Goal: Information Seeking & Learning: Learn about a topic

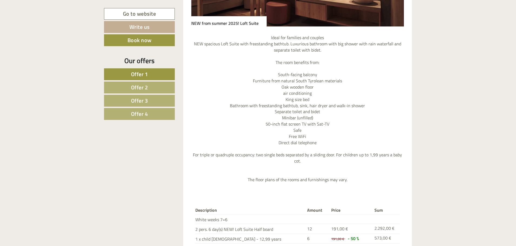
scroll to position [1674, 0]
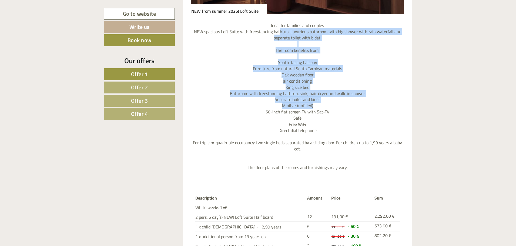
drag, startPoint x: 281, startPoint y: 30, endPoint x: 342, endPoint y: 106, distance: 97.5
click at [342, 106] on p "Ideal for families and couples NEW spacious Loft Suite with freestanding bathtu…" at bounding box center [297, 96] width 213 height 148
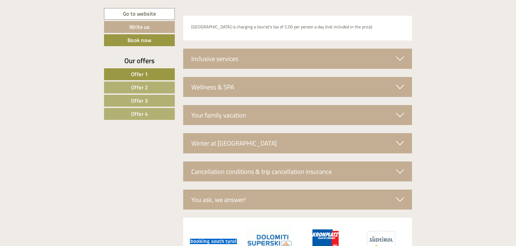
scroll to position [2052, 0]
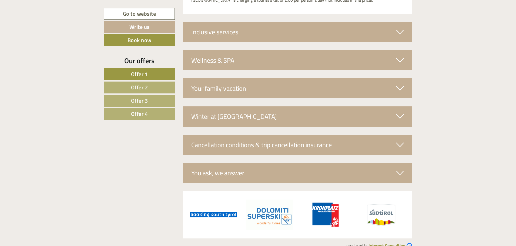
click at [136, 110] on span "Offer 4" at bounding box center [139, 114] width 17 height 8
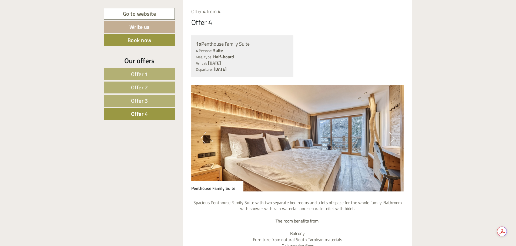
click at [392, 140] on button "Next" at bounding box center [392, 137] width 6 height 13
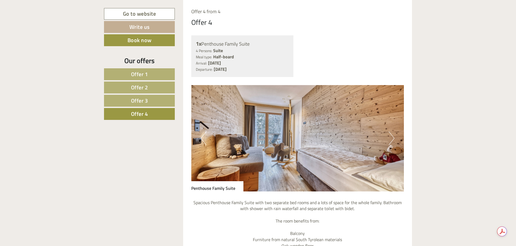
click at [392, 140] on button "Next" at bounding box center [392, 137] width 6 height 13
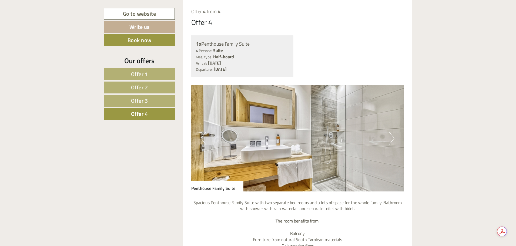
click at [392, 140] on button "Next" at bounding box center [392, 137] width 6 height 13
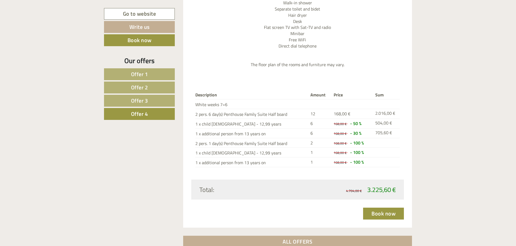
scroll to position [722, 0]
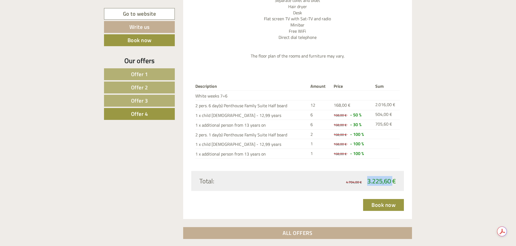
drag, startPoint x: 365, startPoint y: 181, endPoint x: 393, endPoint y: 182, distance: 27.5
click at [393, 182] on span "4.704,00 € 3.225,60 €" at bounding box center [371, 180] width 50 height 9
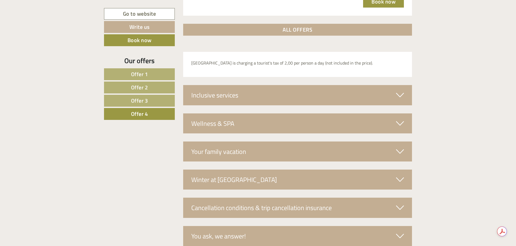
scroll to position [938, 0]
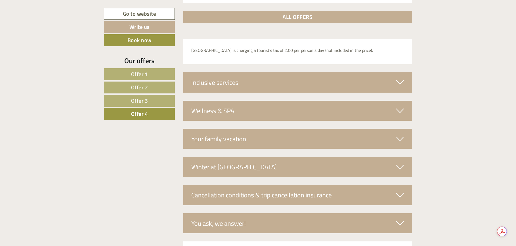
click at [140, 100] on span "Offer 3" at bounding box center [139, 100] width 17 height 8
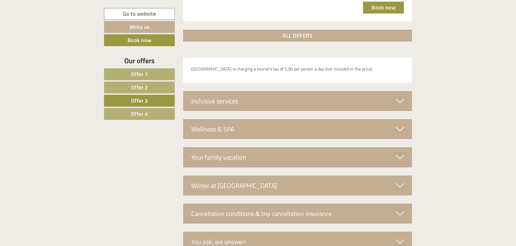
scroll to position [452, 0]
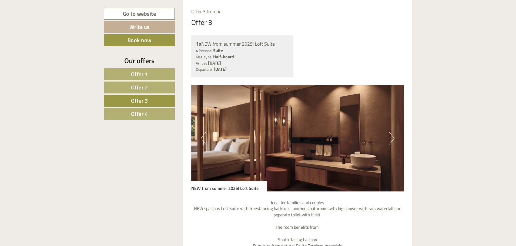
click at [390, 139] on button "Next" at bounding box center [392, 137] width 6 height 13
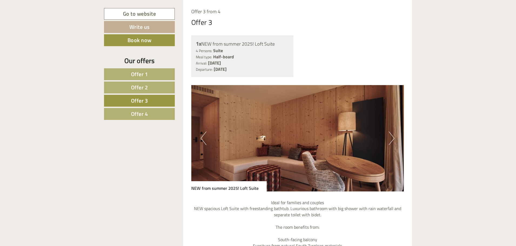
click at [390, 139] on button "Next" at bounding box center [392, 137] width 6 height 13
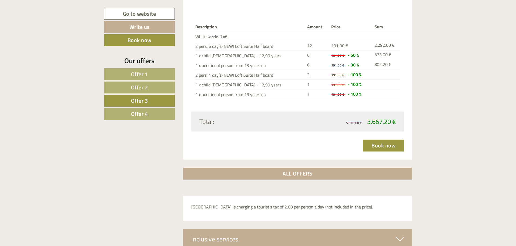
scroll to position [803, 0]
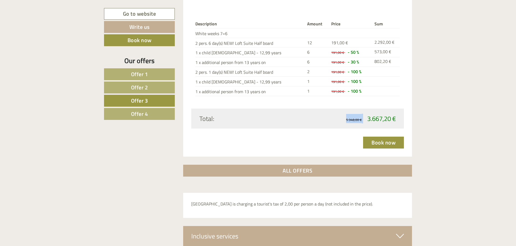
drag, startPoint x: 366, startPoint y: 119, endPoint x: 396, endPoint y: 121, distance: 30.6
click at [396, 121] on div "5.348,00 € 3.667,20 €" at bounding box center [348, 118] width 102 height 9
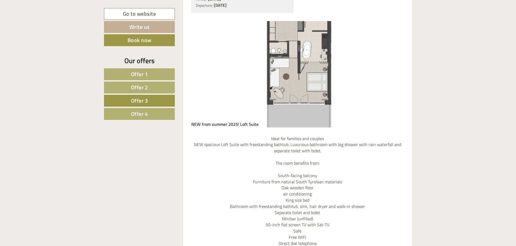
scroll to position [506, 0]
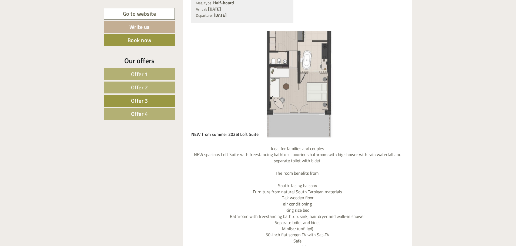
click at [316, 91] on img at bounding box center [297, 84] width 213 height 106
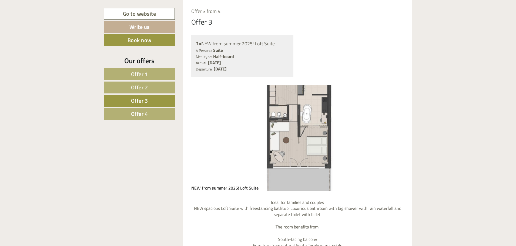
scroll to position [452, 0]
drag, startPoint x: 302, startPoint y: 100, endPoint x: 304, endPoint y: 114, distance: 14.2
click at [304, 114] on img at bounding box center [297, 138] width 213 height 106
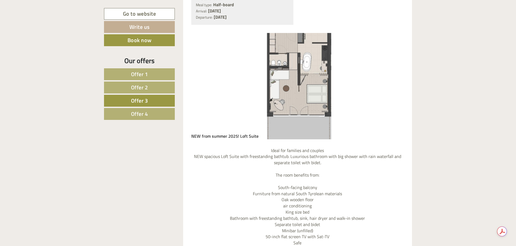
scroll to position [506, 0]
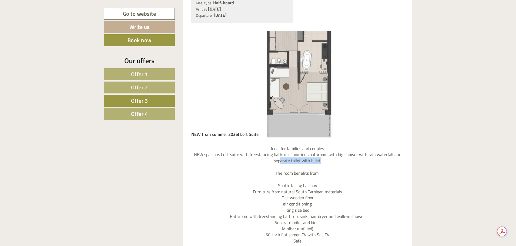
drag, startPoint x: 281, startPoint y: 161, endPoint x: 323, endPoint y: 161, distance: 41.8
click at [323, 161] on p "Ideal for families and couples NEW spacious Loft Suite with freestanding bathtu…" at bounding box center [297, 220] width 213 height 148
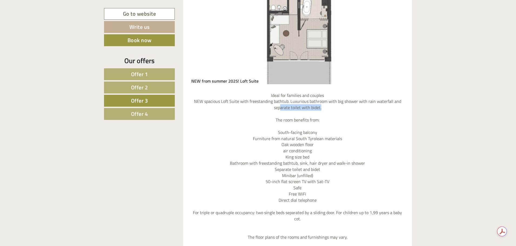
scroll to position [560, 0]
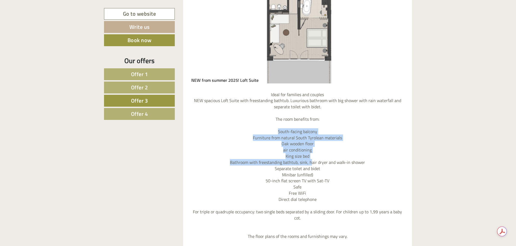
drag, startPoint x: 275, startPoint y: 134, endPoint x: 311, endPoint y: 161, distance: 44.7
click at [311, 161] on p "Ideal for families and couples NEW spacious Loft Suite with freestanding bathtu…" at bounding box center [297, 166] width 213 height 148
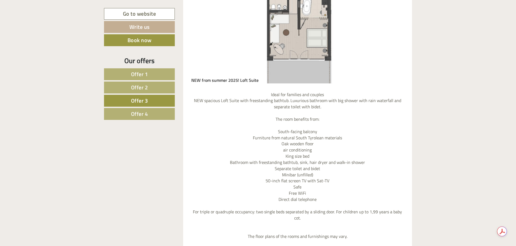
click at [333, 167] on p "Ideal for families and couples NEW spacious Loft Suite with freestanding bathtu…" at bounding box center [297, 166] width 213 height 148
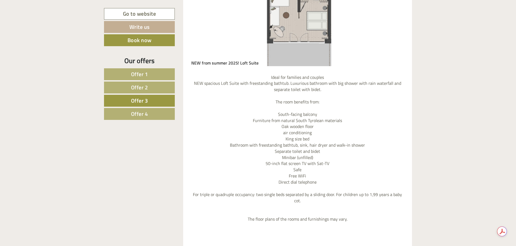
scroll to position [587, 0]
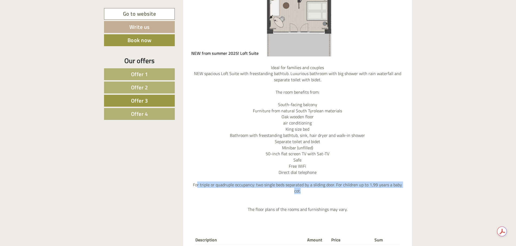
drag, startPoint x: 198, startPoint y: 185, endPoint x: 333, endPoint y: 190, distance: 135.1
click at [333, 190] on p "Ideal for families and couples NEW spacious Loft Suite with freestanding bathtu…" at bounding box center [297, 139] width 213 height 148
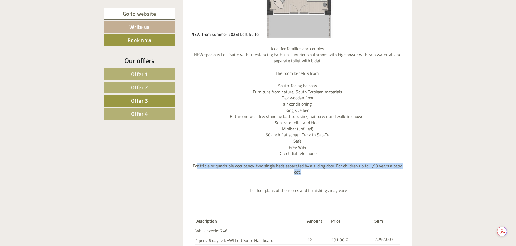
scroll to position [614, 0]
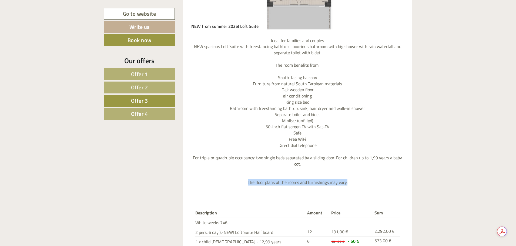
drag, startPoint x: 248, startPoint y: 183, endPoint x: 352, endPoint y: 185, distance: 104.0
click at [352, 185] on p "Ideal for families and couples NEW spacious Loft Suite with freestanding bathtu…" at bounding box center [297, 112] width 213 height 148
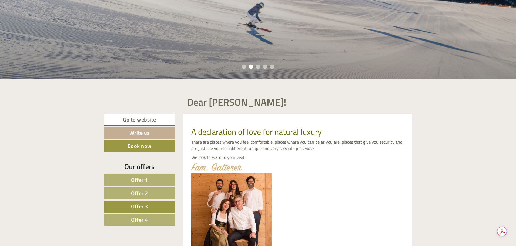
scroll to position [237, 0]
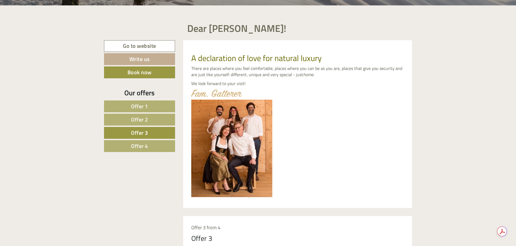
click at [141, 121] on span "Offer 2" at bounding box center [139, 119] width 17 height 8
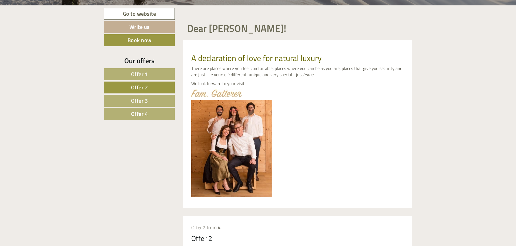
scroll to position [452, 0]
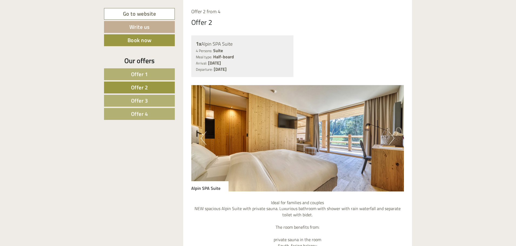
drag, startPoint x: 219, startPoint y: 53, endPoint x: 225, endPoint y: 69, distance: 17.4
click at [225, 69] on div "1x Alpin SPA Suite 4 Persons: Suite Meal type: Half-board Arrival: [DATE] Depar…" at bounding box center [242, 56] width 102 height 42
click at [304, 142] on img at bounding box center [297, 138] width 213 height 106
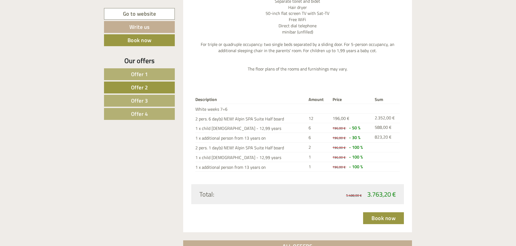
scroll to position [776, 0]
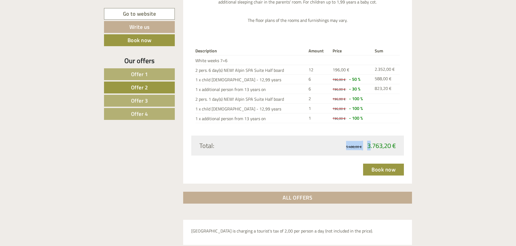
drag, startPoint x: 368, startPoint y: 146, endPoint x: 397, endPoint y: 146, distance: 29.7
click at [397, 146] on div "5.488,00 € 3.763,20 €" at bounding box center [348, 145] width 102 height 9
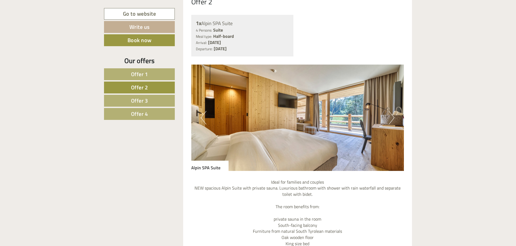
scroll to position [452, 0]
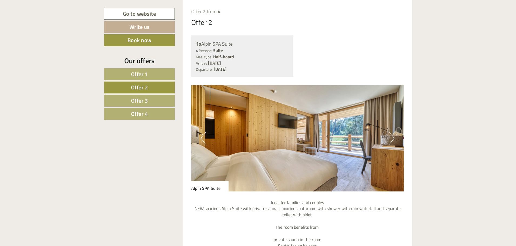
click at [391, 138] on button "Next" at bounding box center [392, 137] width 6 height 13
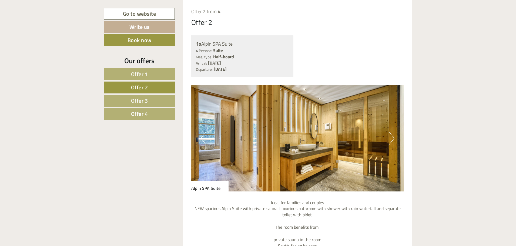
click at [391, 138] on button "Next" at bounding box center [392, 137] width 6 height 13
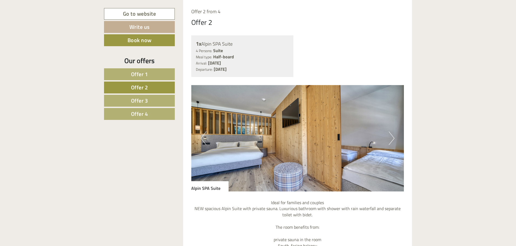
click at [391, 138] on button "Next" at bounding box center [392, 137] width 6 height 13
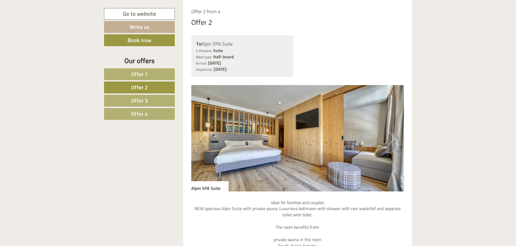
click at [391, 138] on button "Next" at bounding box center [392, 137] width 6 height 13
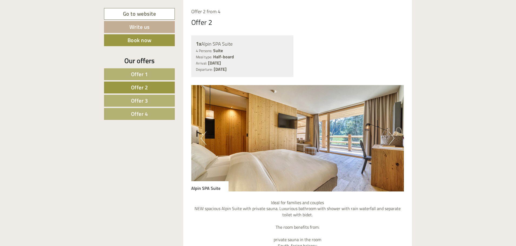
click at [391, 138] on button "Next" at bounding box center [392, 137] width 6 height 13
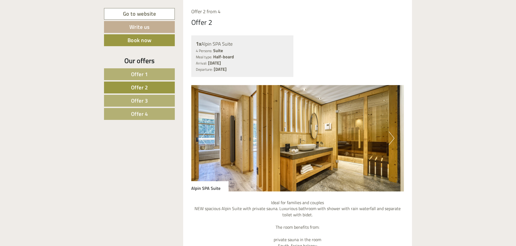
click at [391, 138] on button "Next" at bounding box center [392, 137] width 6 height 13
click at [136, 102] on span "Offer 3" at bounding box center [139, 100] width 17 height 8
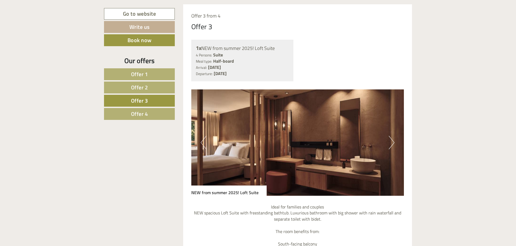
scroll to position [479, 0]
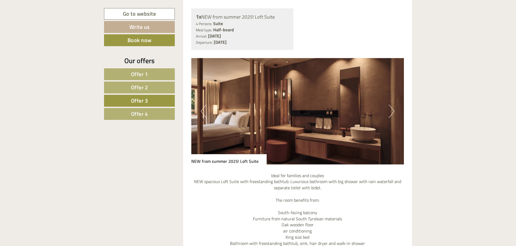
click at [393, 112] on button "Next" at bounding box center [392, 110] width 6 height 13
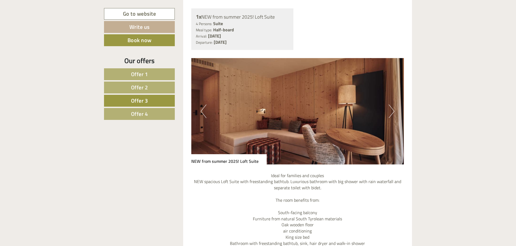
click at [391, 113] on button "Next" at bounding box center [392, 110] width 6 height 13
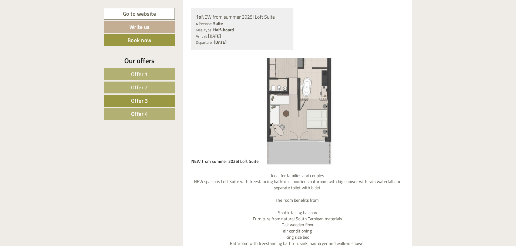
click at [393, 113] on button "Next" at bounding box center [392, 110] width 6 height 13
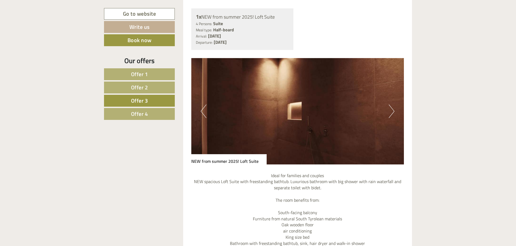
click at [393, 113] on button "Next" at bounding box center [392, 110] width 6 height 13
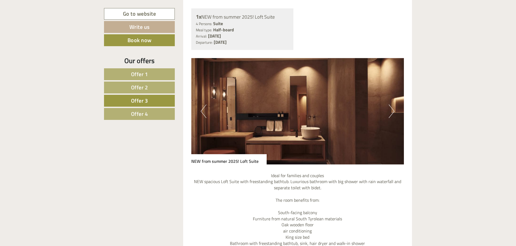
click at [393, 113] on button "Next" at bounding box center [392, 110] width 6 height 13
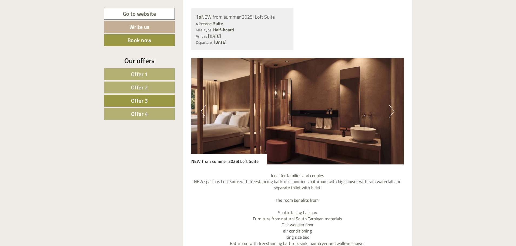
click at [393, 113] on button "Next" at bounding box center [392, 110] width 6 height 13
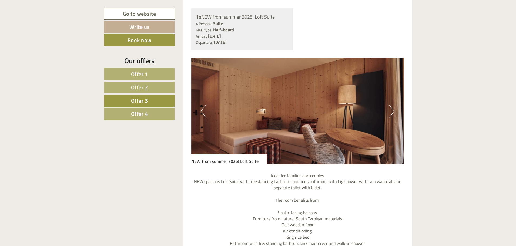
click at [393, 113] on button "Next" at bounding box center [392, 110] width 6 height 13
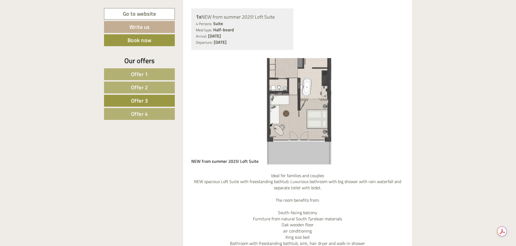
scroll to position [533, 0]
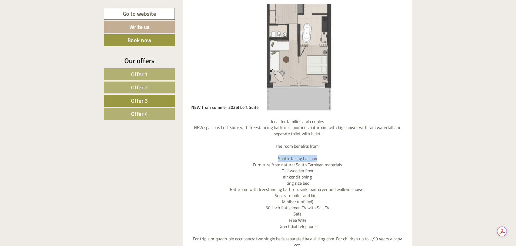
drag, startPoint x: 274, startPoint y: 158, endPoint x: 320, endPoint y: 160, distance: 46.0
click at [320, 160] on p "Ideal for families and couples NEW spacious Loft Suite with freestanding bathtu…" at bounding box center [297, 193] width 213 height 148
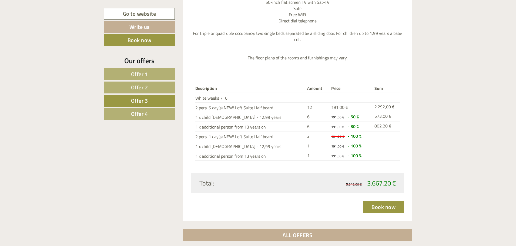
scroll to position [749, 0]
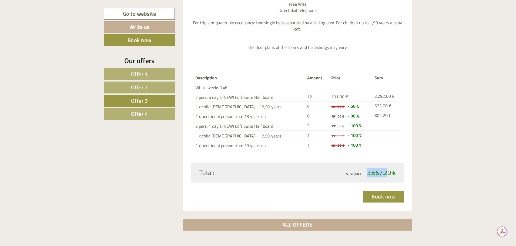
drag, startPoint x: 366, startPoint y: 173, endPoint x: 388, endPoint y: 175, distance: 21.7
click at [388, 175] on span "3.667,20 €" at bounding box center [381, 173] width 29 height 10
click at [154, 115] on link "Offer 4" at bounding box center [139, 114] width 71 height 12
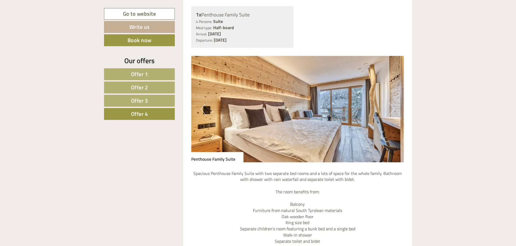
scroll to position [533, 0]
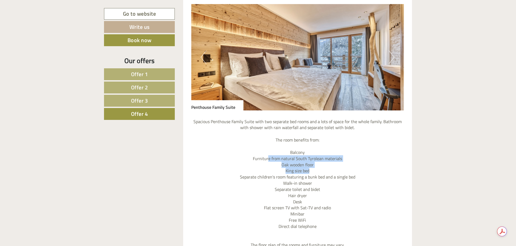
drag, startPoint x: 269, startPoint y: 160, endPoint x: 327, endPoint y: 171, distance: 59.2
click at [327, 171] on p "Spacious Penthouse Family Suite with two separate bed rooms and a lots of space…" at bounding box center [297, 184] width 213 height 130
click at [329, 184] on p "Spacious Penthouse Family Suite with two separate bed rooms and a lots of space…" at bounding box center [297, 184] width 213 height 130
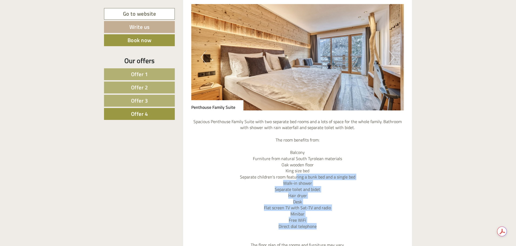
drag, startPoint x: 296, startPoint y: 179, endPoint x: 320, endPoint y: 226, distance: 53.2
click at [320, 226] on p "Spacious Penthouse Family Suite with two separate bed rooms and a lots of space…" at bounding box center [297, 184] width 213 height 130
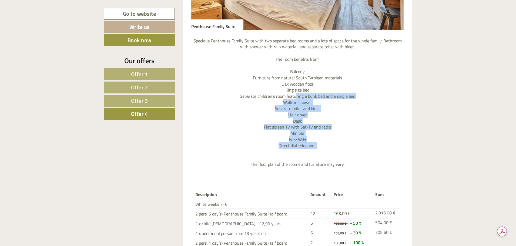
scroll to position [614, 0]
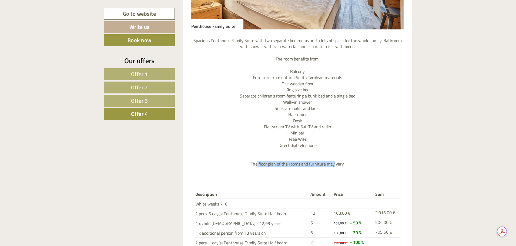
drag, startPoint x: 258, startPoint y: 166, endPoint x: 337, endPoint y: 165, distance: 78.8
click at [334, 166] on p "Spacious Penthouse Family Suite with two separate bed rooms and a lots of space…" at bounding box center [297, 103] width 213 height 130
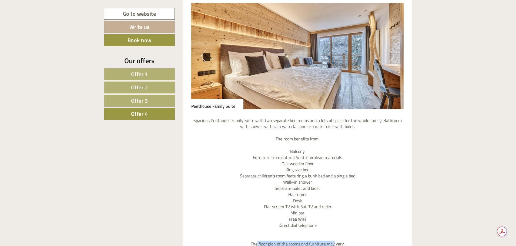
scroll to position [479, 0]
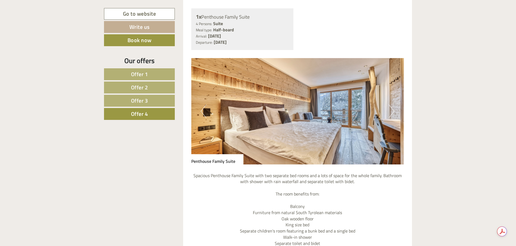
click at [391, 113] on button "Next" at bounding box center [392, 110] width 6 height 13
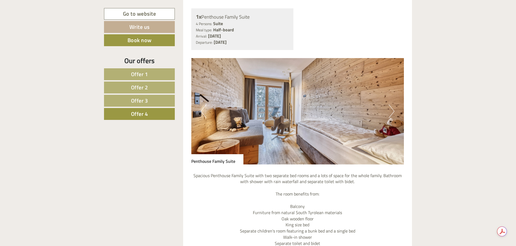
click at [391, 113] on button "Next" at bounding box center [392, 110] width 6 height 13
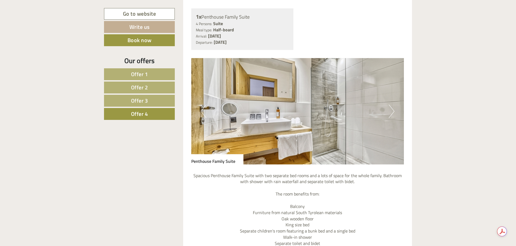
click at [392, 113] on button "Next" at bounding box center [392, 110] width 6 height 13
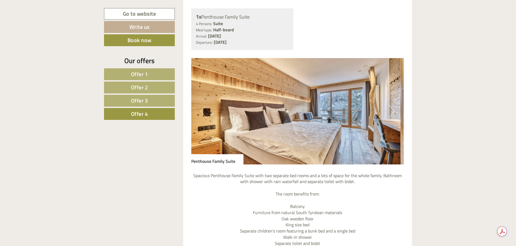
click at [392, 113] on button "Next" at bounding box center [392, 110] width 6 height 13
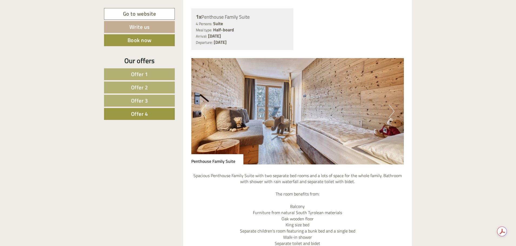
click at [392, 113] on button "Next" at bounding box center [392, 110] width 6 height 13
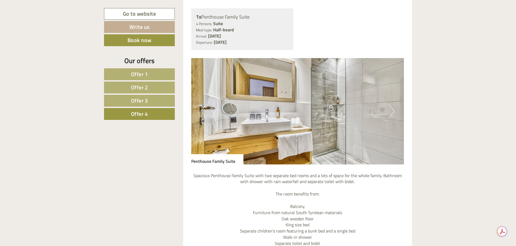
click at [392, 113] on button "Next" at bounding box center [392, 110] width 6 height 13
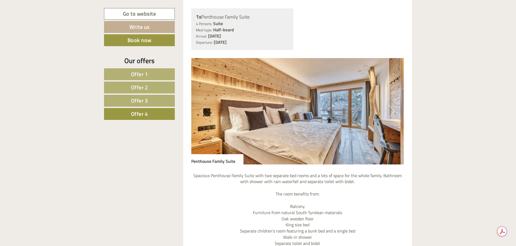
click at [392, 113] on button "Next" at bounding box center [392, 110] width 6 height 13
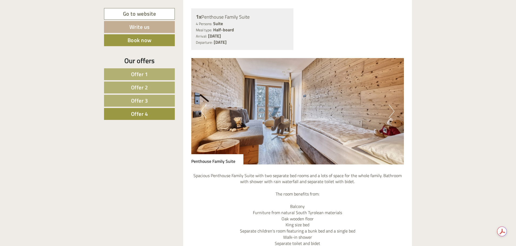
click at [393, 110] on button "Next" at bounding box center [392, 110] width 6 height 13
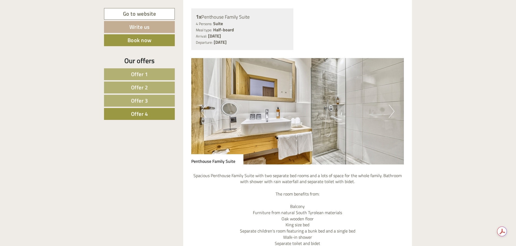
click at [394, 110] on button "Next" at bounding box center [392, 110] width 6 height 13
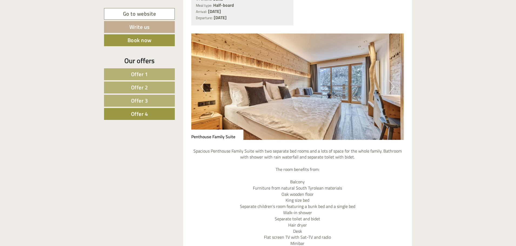
scroll to position [533, 0]
